Goal: Transaction & Acquisition: Download file/media

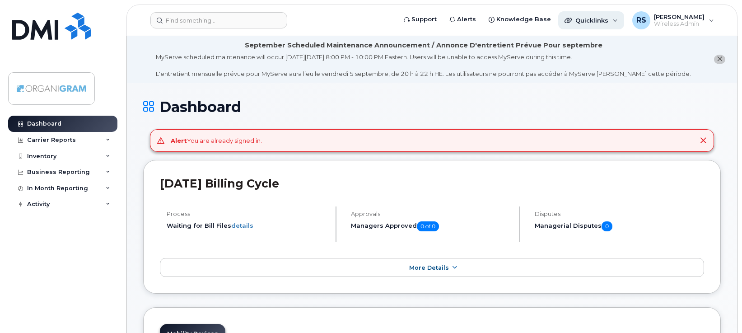
click at [618, 22] on div "Quicklinks" at bounding box center [591, 20] width 66 height 18
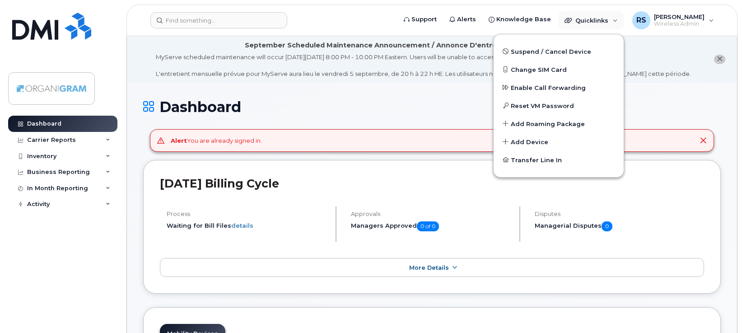
click at [717, 59] on icon "close notification" at bounding box center [719, 59] width 6 height 6
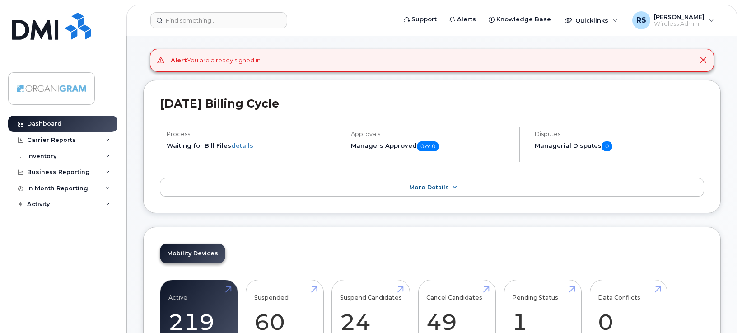
scroll to position [181, 0]
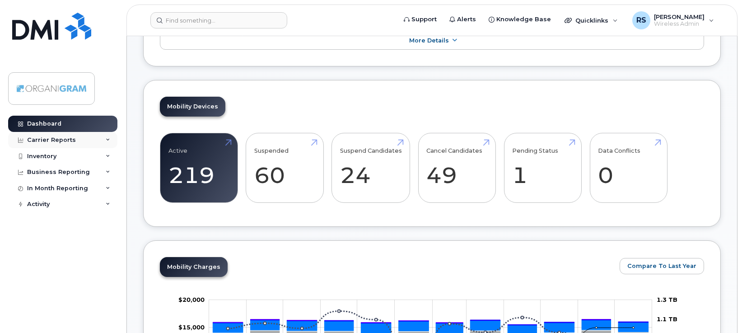
click at [79, 141] on div "Carrier Reports" at bounding box center [62, 140] width 109 height 16
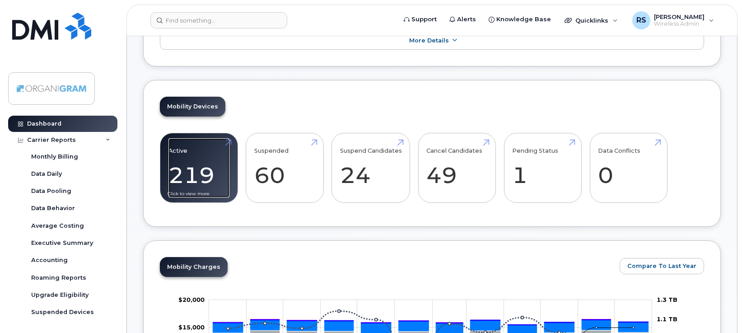
click at [194, 167] on link "Active 219 -38%" at bounding box center [198, 168] width 61 height 60
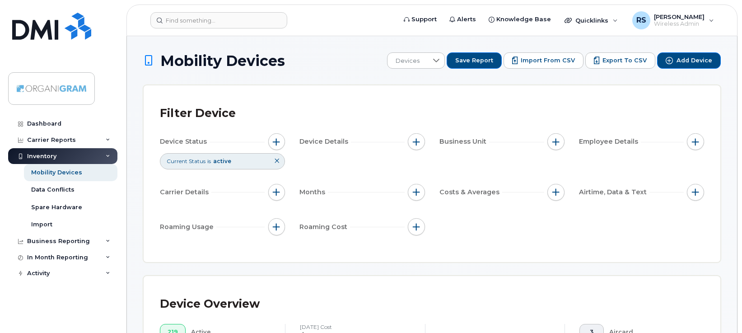
click at [274, 140] on span "button" at bounding box center [276, 141] width 7 height 7
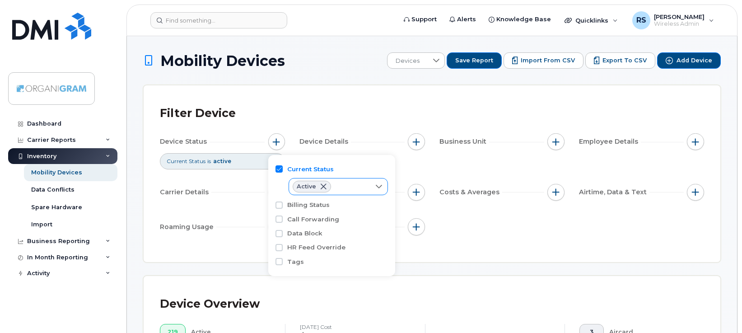
click at [380, 185] on icon at bounding box center [378, 186] width 7 height 7
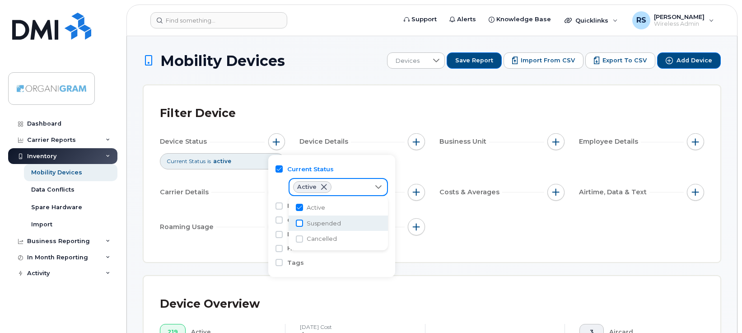
click at [302, 222] on input "Suspended" at bounding box center [299, 222] width 7 height 7
checkbox input "true"
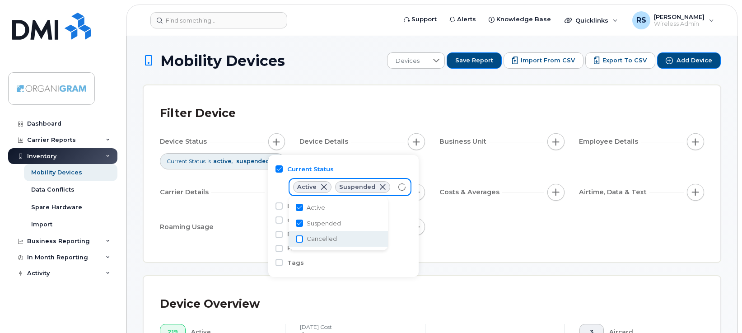
click at [300, 237] on input "Cancelled" at bounding box center [299, 238] width 7 height 7
checkbox input "true"
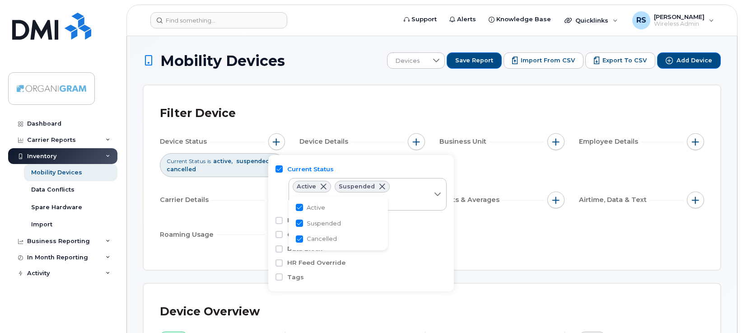
click at [342, 113] on div "Filter Device" at bounding box center [432, 113] width 544 height 23
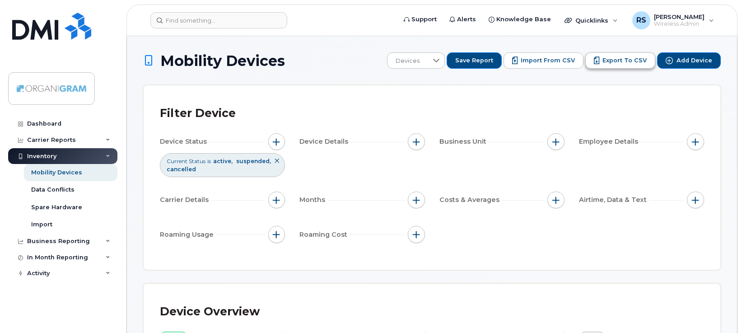
click at [612, 59] on span "Export to CSV" at bounding box center [624, 60] width 44 height 8
